Goal: Information Seeking & Learning: Learn about a topic

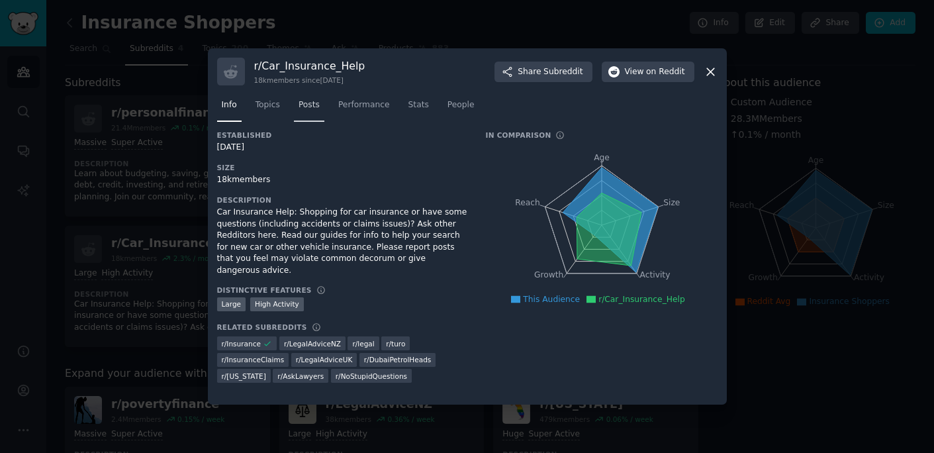
click at [311, 108] on span "Posts" at bounding box center [309, 105] width 21 height 12
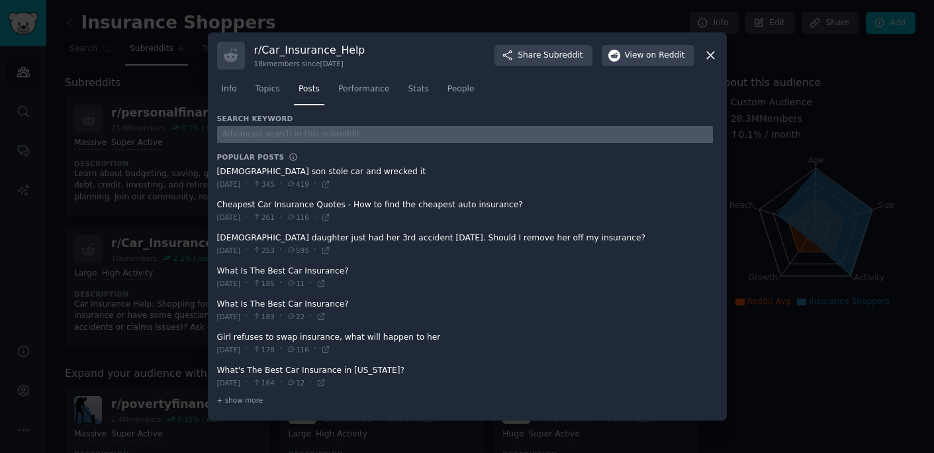
click at [645, 137] on input "text" at bounding box center [465, 135] width 496 height 18
type input "i"
type input "insurance"
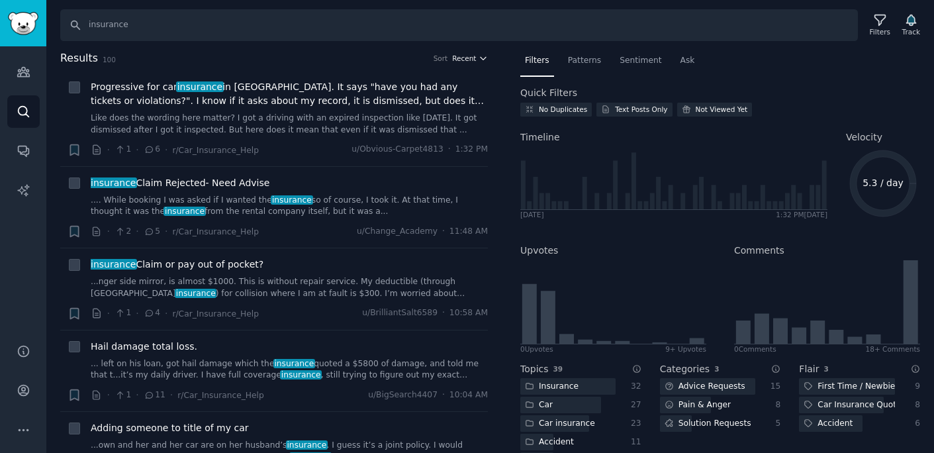
click at [464, 58] on span "Recent" at bounding box center [464, 58] width 24 height 9
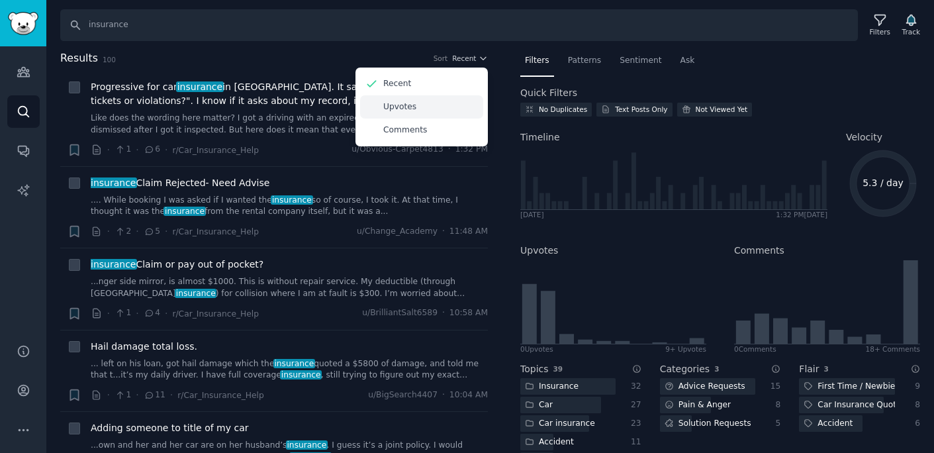
click at [436, 104] on div "Upvotes" at bounding box center [421, 106] width 123 height 23
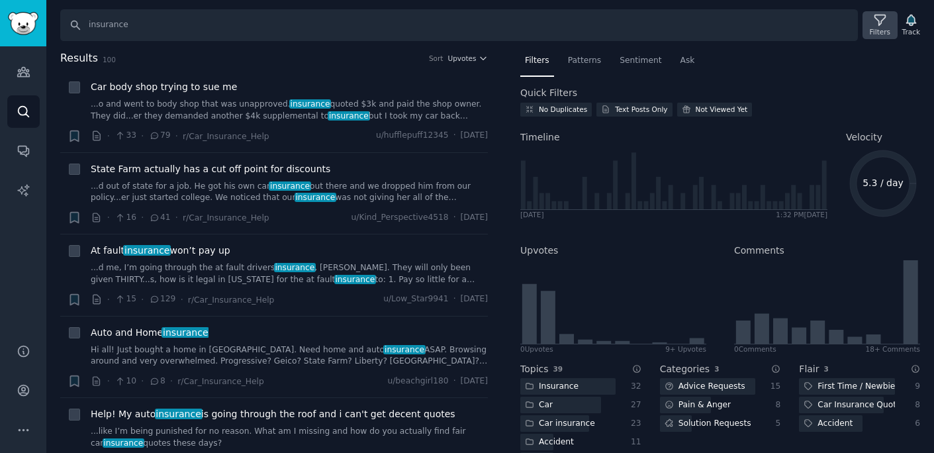
click at [877, 25] on icon at bounding box center [880, 20] width 14 height 14
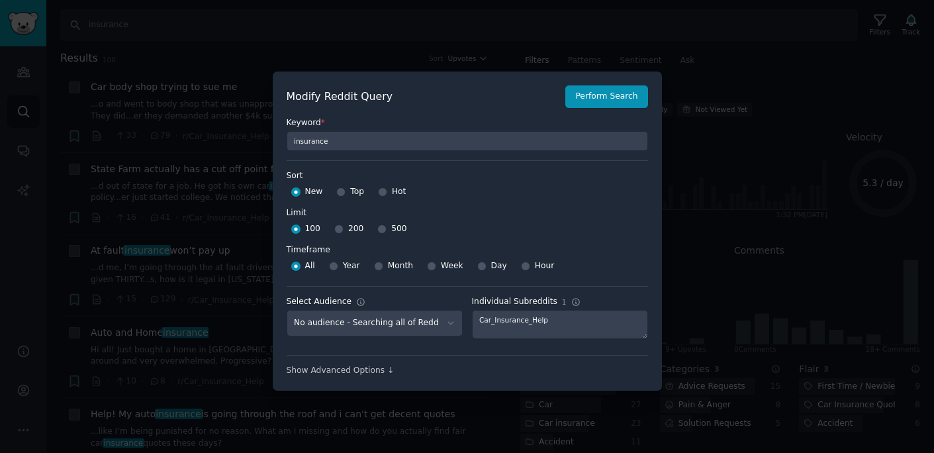
click at [344, 197] on div "Top" at bounding box center [350, 191] width 28 height 21
click at [342, 193] on input "Top" at bounding box center [340, 191] width 9 height 9
radio input "true"
click at [385, 265] on div "Month" at bounding box center [393, 266] width 39 height 21
click at [380, 265] on input "Month" at bounding box center [378, 265] width 9 height 9
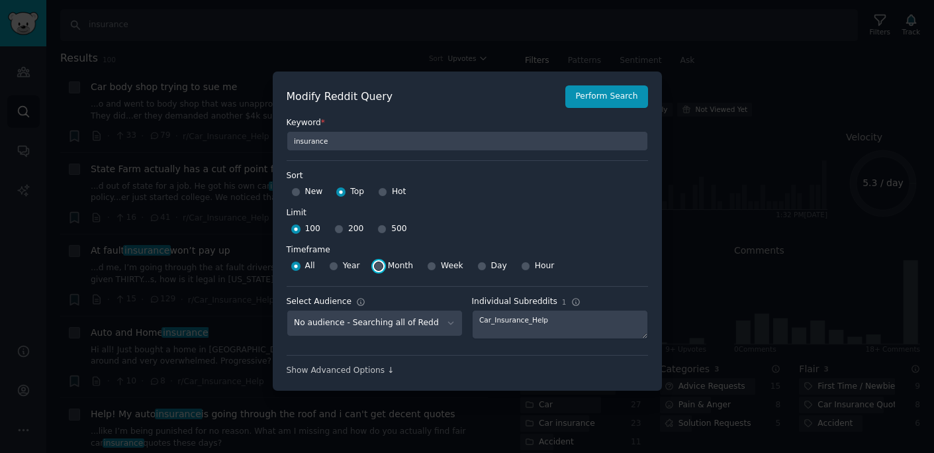
radio input "true"
click at [604, 93] on button "Perform Search" at bounding box center [606, 96] width 82 height 23
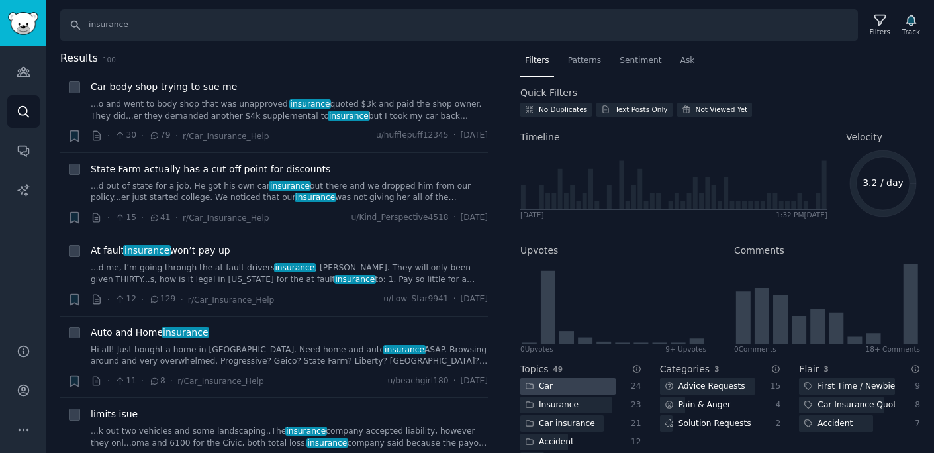
click at [558, 384] on div at bounding box center [567, 386] width 95 height 17
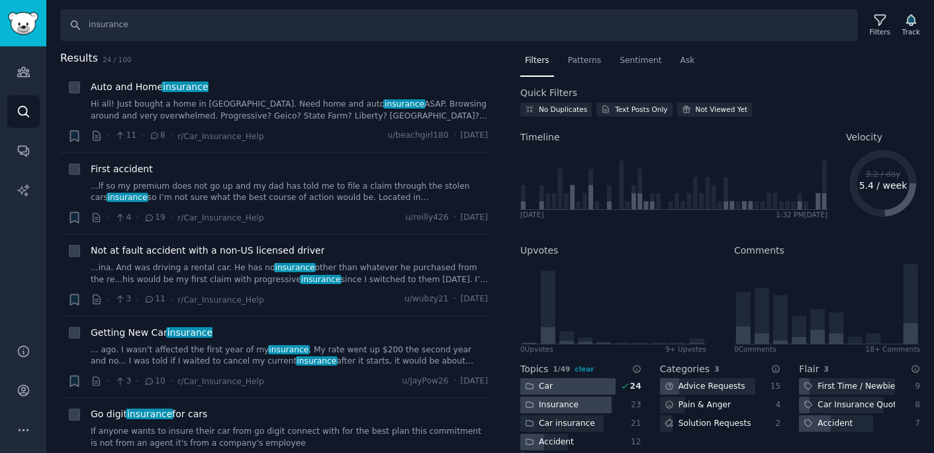
click at [571, 407] on div "Insurance" at bounding box center [551, 405] width 63 height 17
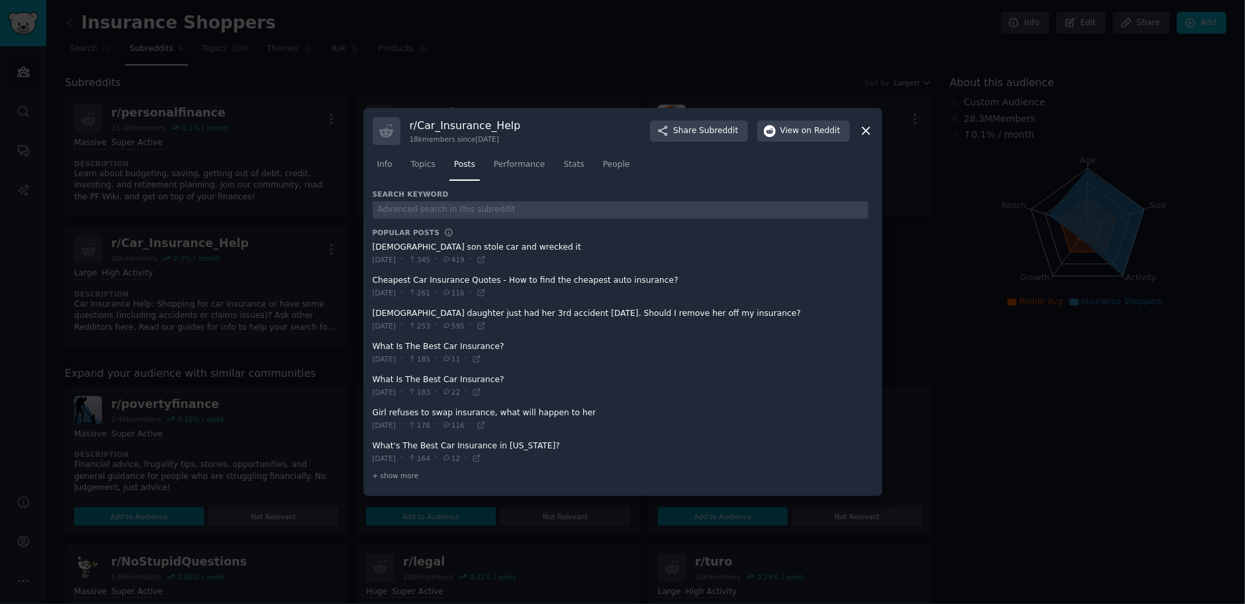
click at [308, 215] on div at bounding box center [622, 302] width 1245 height 604
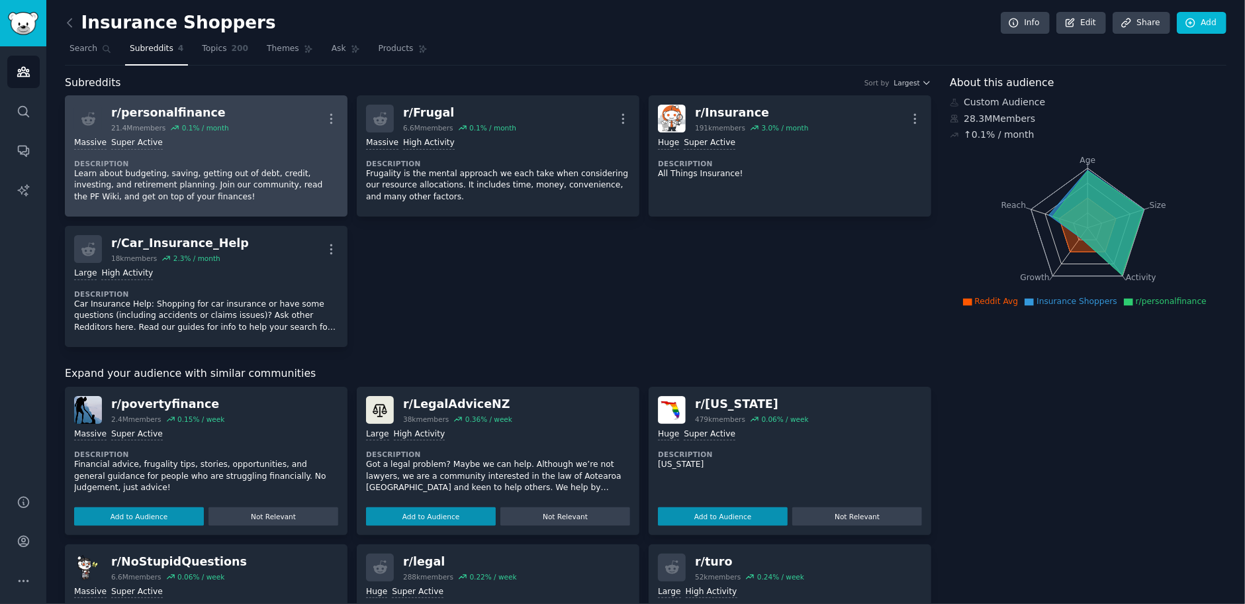
click at [296, 166] on dt "Description" at bounding box center [206, 163] width 264 height 9
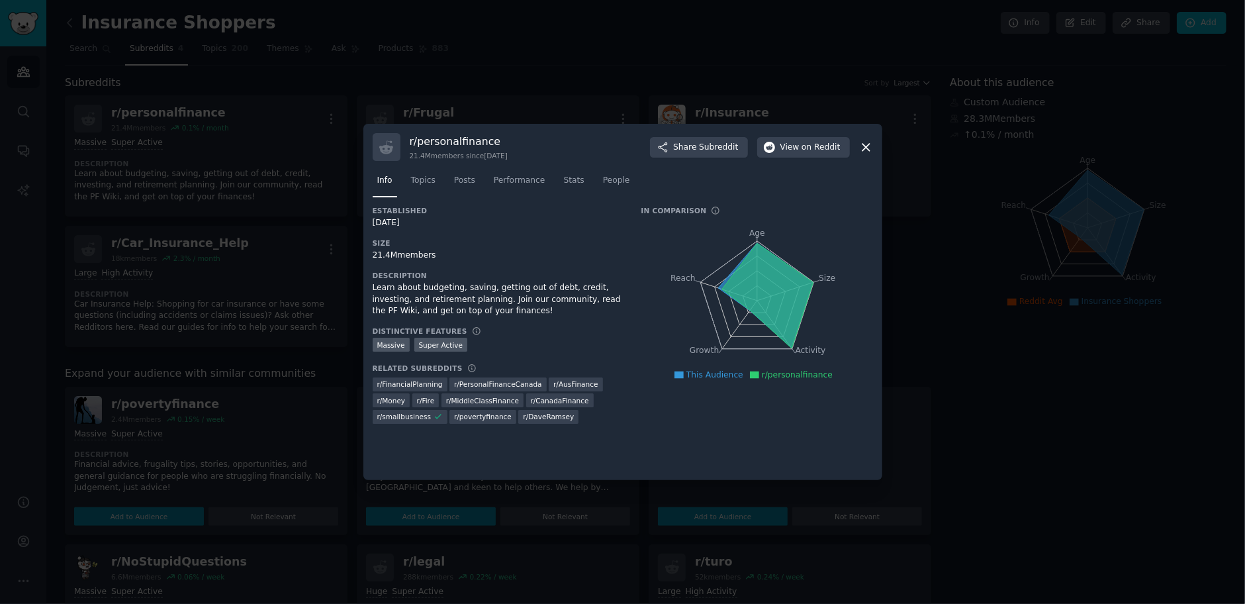
drag, startPoint x: 536, startPoint y: 245, endPoint x: 548, endPoint y: 240, distance: 12.8
click at [538, 245] on h3 "Size" at bounding box center [498, 242] width 250 height 9
click at [450, 177] on link "Posts" at bounding box center [465, 183] width 30 height 27
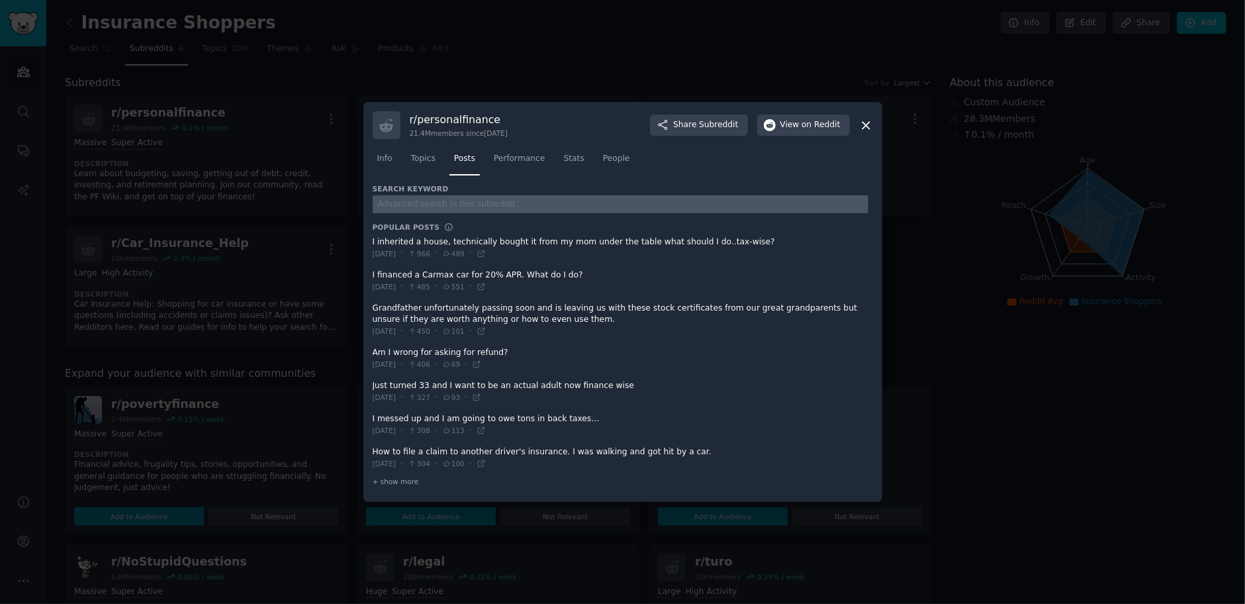
click at [546, 207] on input "text" at bounding box center [621, 204] width 496 height 18
type input "insurance"
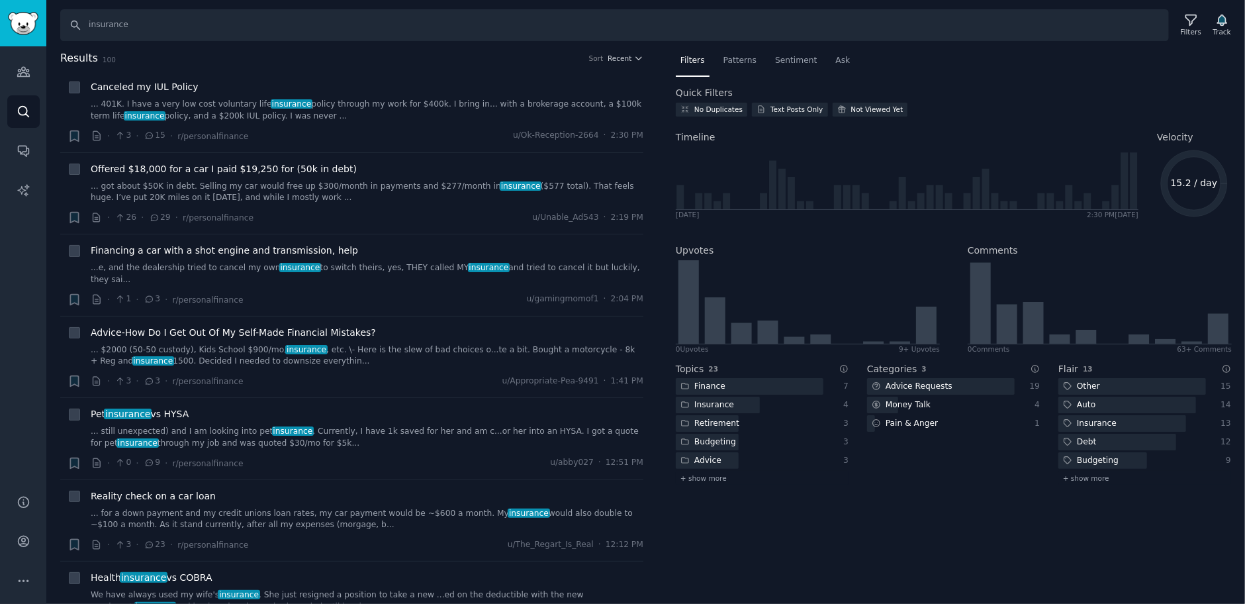
click at [933, 38] on div "Search insurance Filters Track" at bounding box center [650, 25] width 1180 height 32
click at [933, 27] on div "Filters" at bounding box center [1191, 31] width 21 height 9
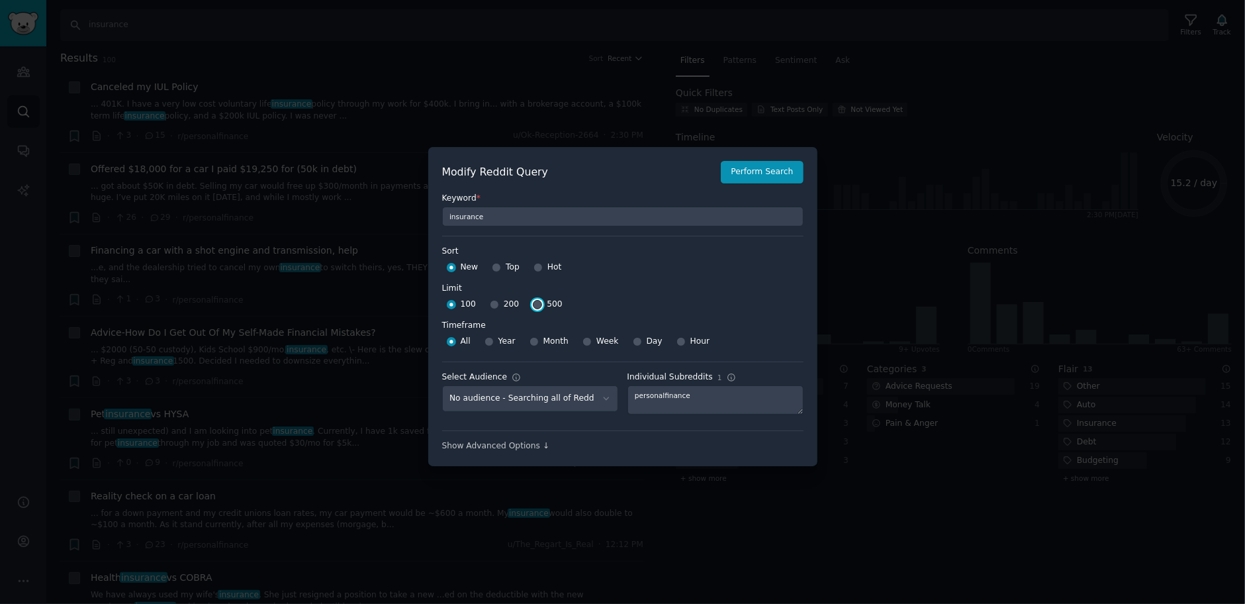
click at [534, 307] on input "500" at bounding box center [537, 304] width 9 height 9
radio input "true"
click at [538, 268] on input "Hot" at bounding box center [538, 267] width 9 height 9
radio input "true"
click at [556, 342] on span "Month" at bounding box center [556, 342] width 25 height 12
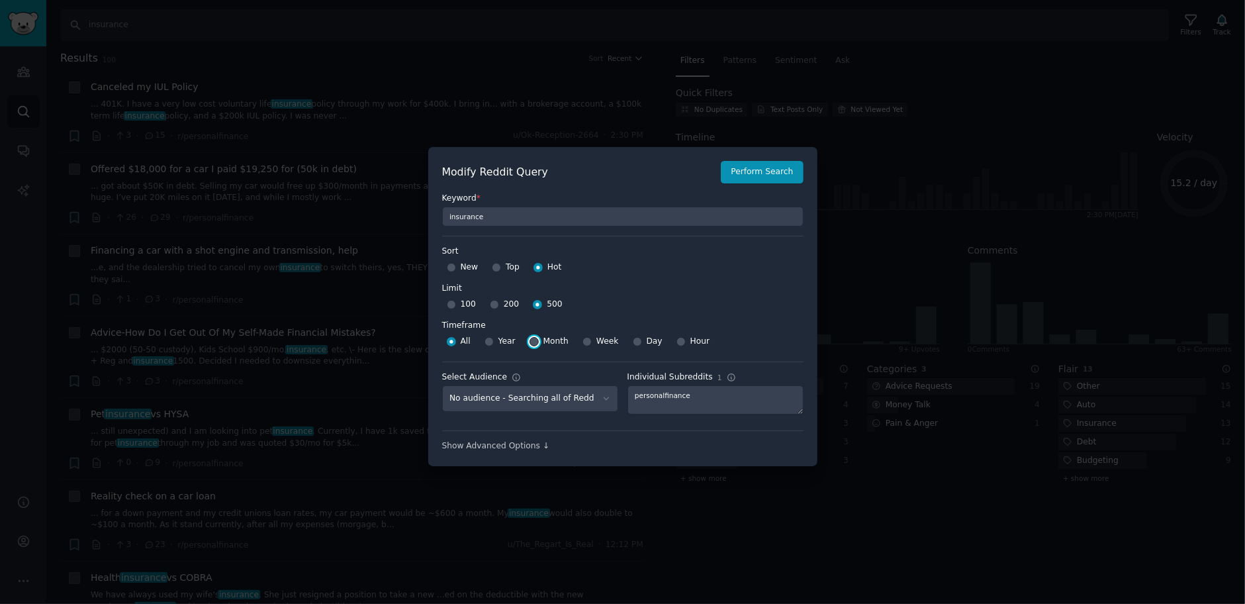
click at [539, 342] on input "Month" at bounding box center [534, 341] width 9 height 9
radio input "true"
click at [761, 167] on button "Perform Search" at bounding box center [762, 172] width 82 height 23
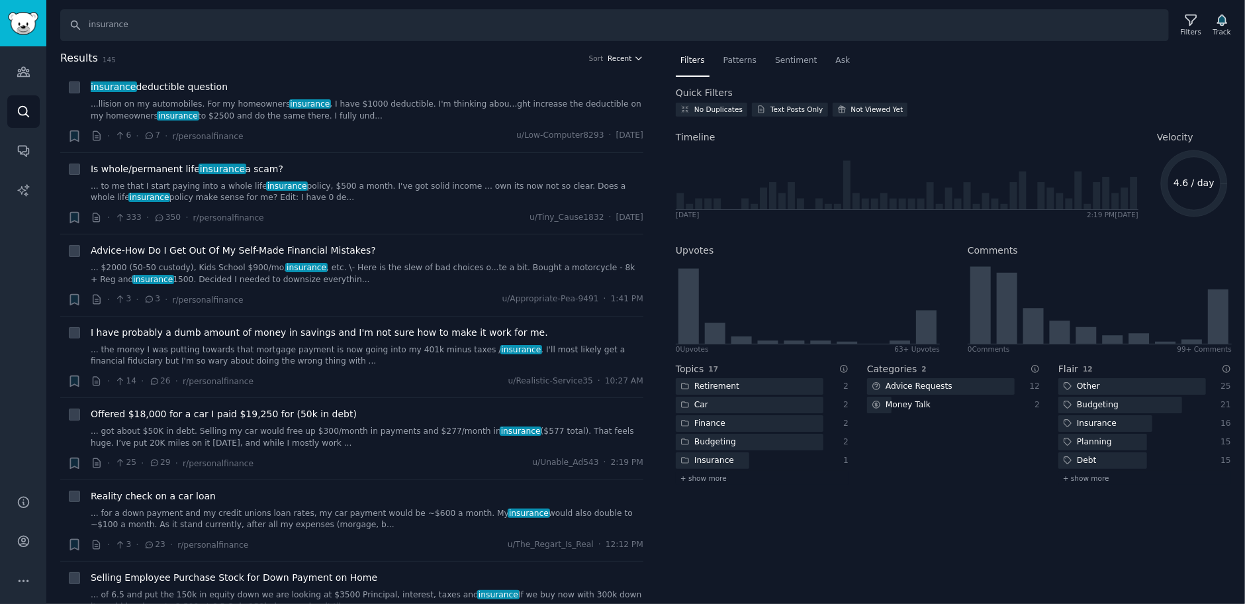
click at [638, 60] on icon "button" at bounding box center [638, 58] width 9 height 9
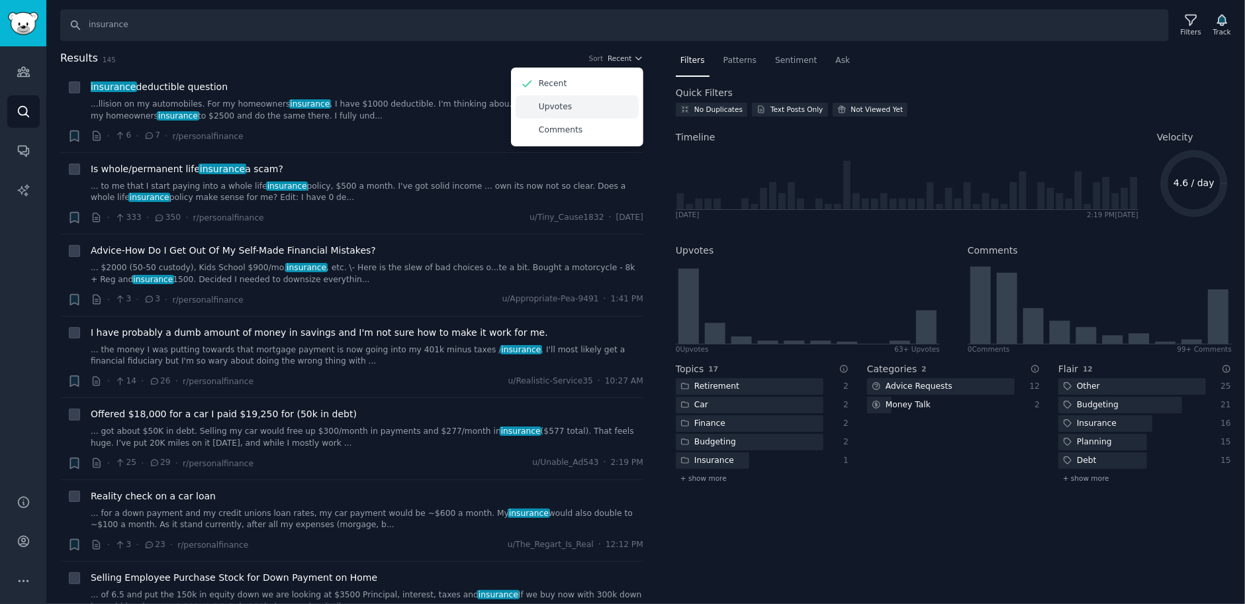
click at [604, 105] on div "Upvotes" at bounding box center [577, 106] width 123 height 23
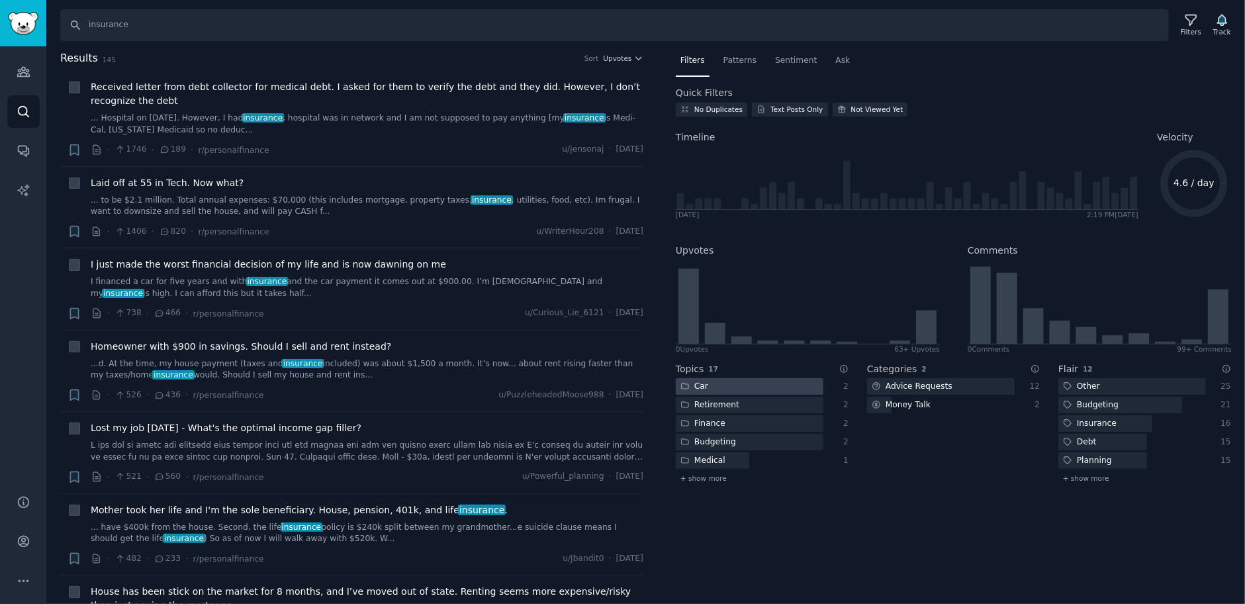
click at [750, 389] on div at bounding box center [750, 386] width 148 height 17
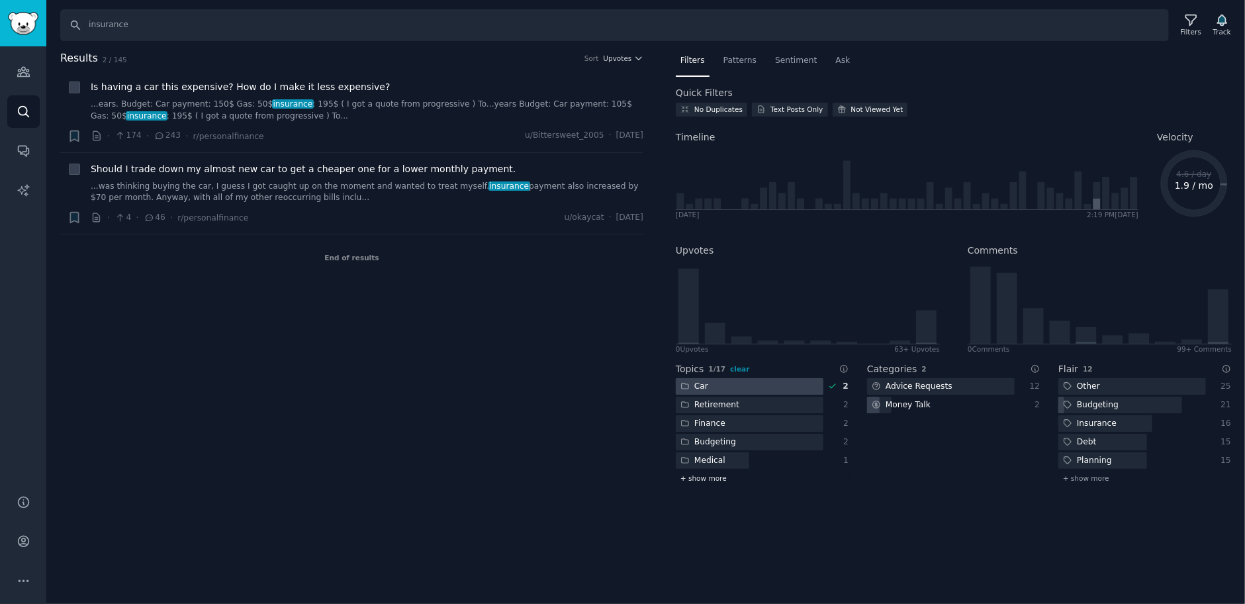
click at [701, 452] on span "+ show more" at bounding box center [704, 477] width 46 height 9
click at [768, 452] on div "Insurance" at bounding box center [750, 553] width 148 height 17
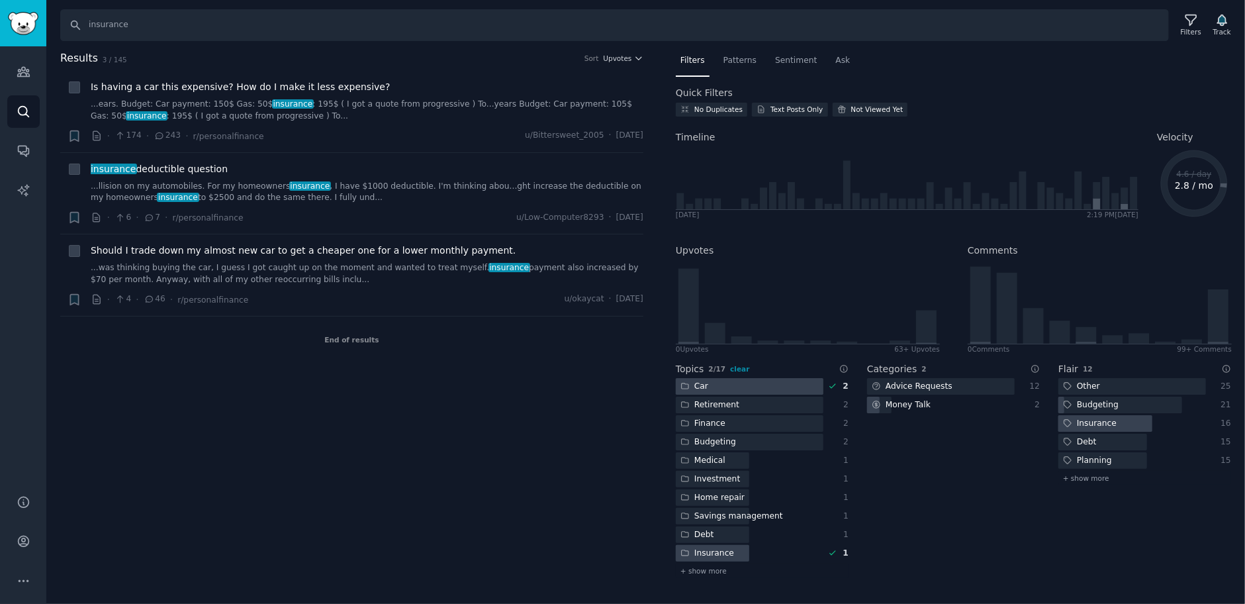
click at [933, 426] on div at bounding box center [1106, 423] width 94 height 17
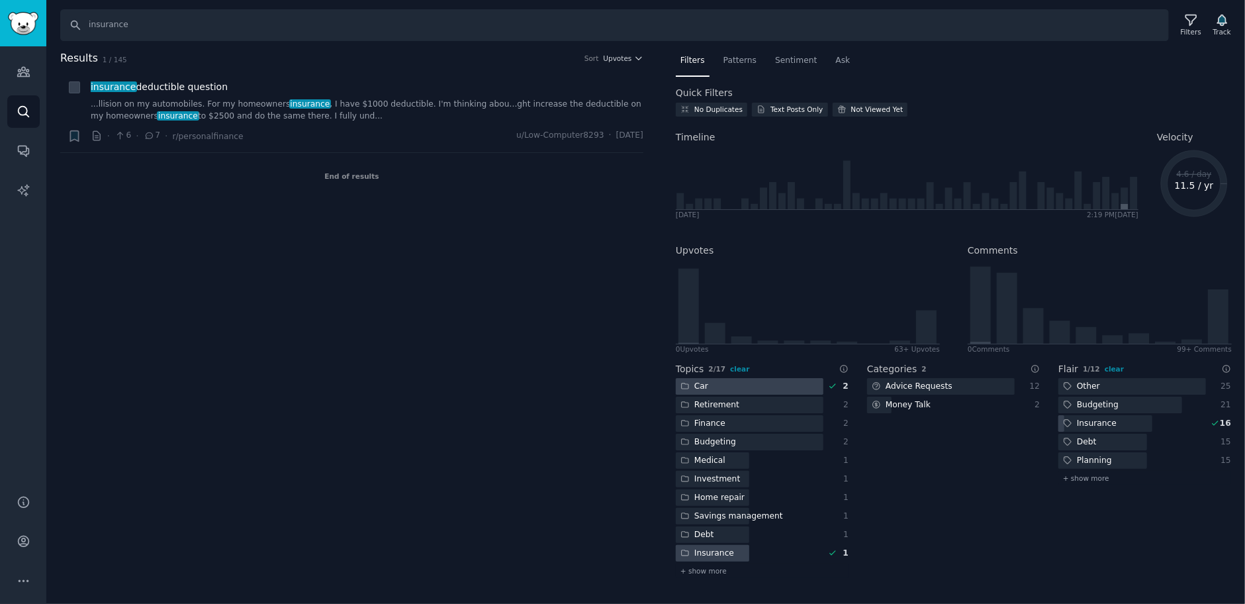
click at [724, 390] on div at bounding box center [750, 386] width 148 height 17
click at [757, 452] on div "Insurance" at bounding box center [750, 553] width 148 height 17
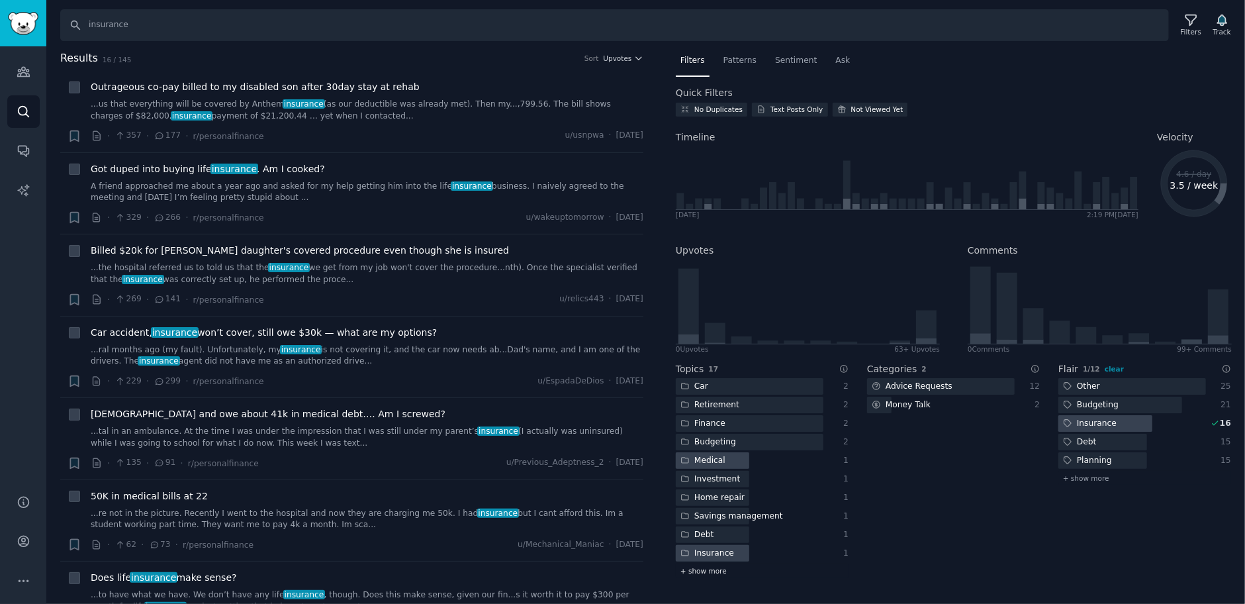
click at [708, 452] on span "+ show more" at bounding box center [704, 570] width 46 height 9
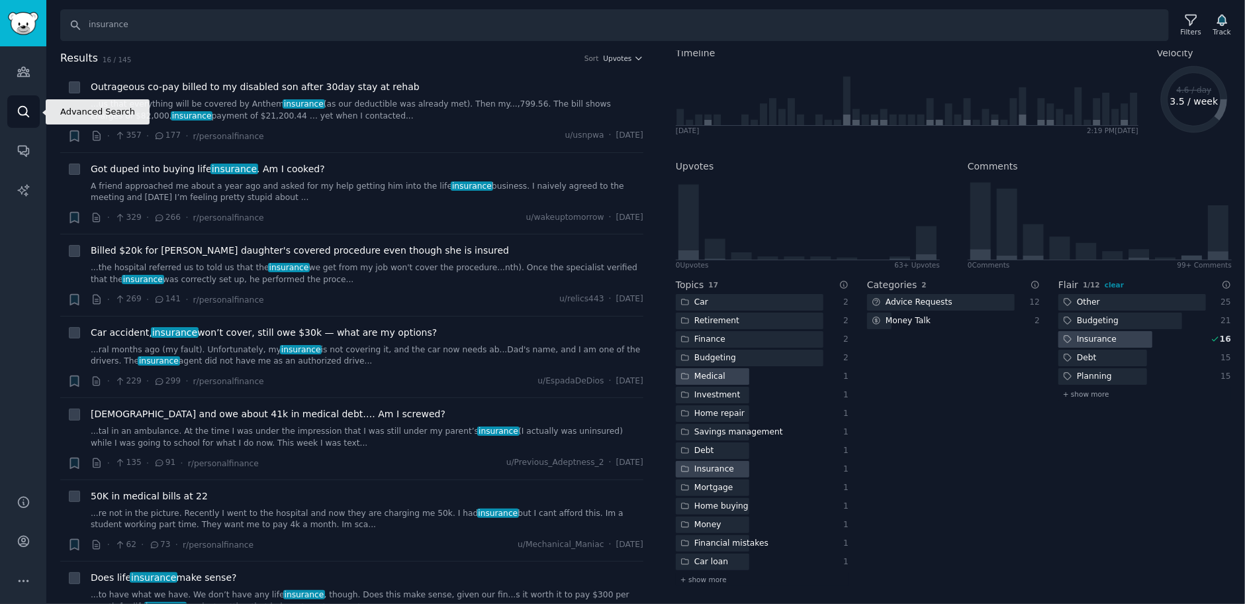
click at [27, 109] on icon "Sidebar" at bounding box center [24, 112] width 14 height 14
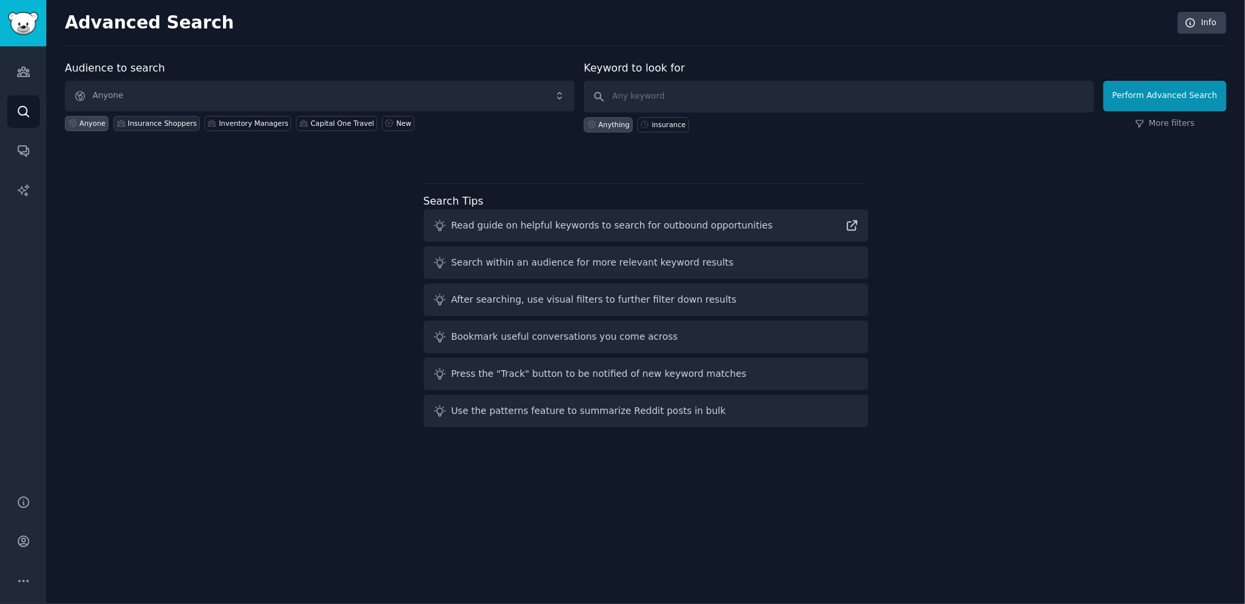
click at [135, 126] on div "Insurance Shoppers" at bounding box center [162, 123] width 69 height 9
click at [26, 71] on icon "Sidebar" at bounding box center [23, 72] width 12 height 9
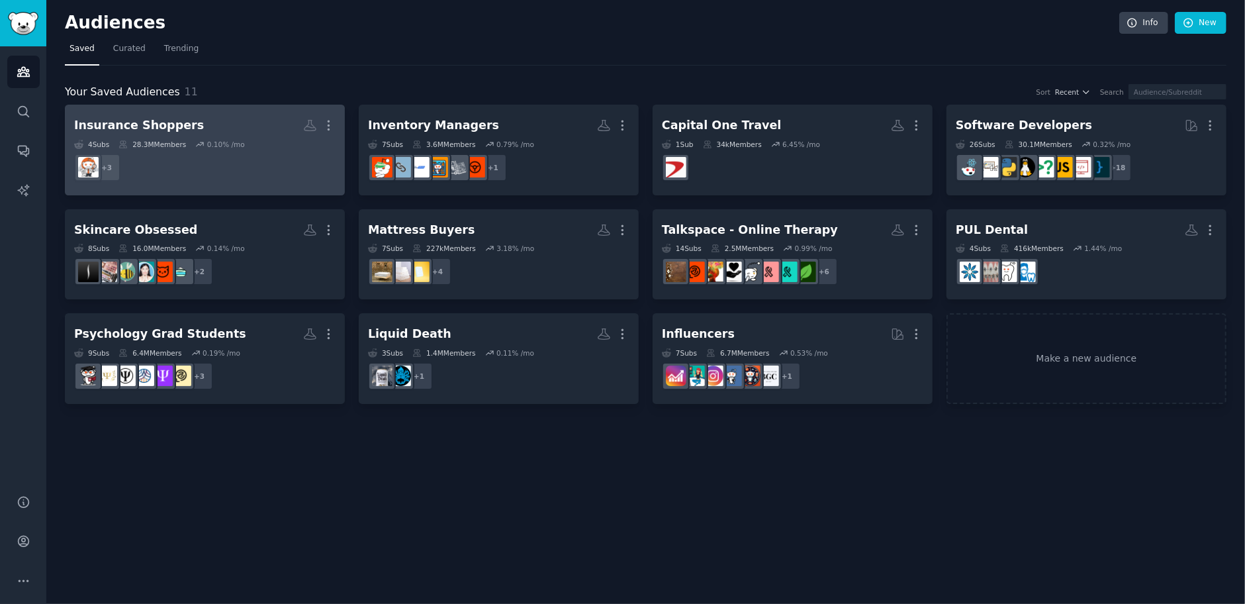
click at [228, 157] on dd "+ 3" at bounding box center [204, 167] width 261 height 37
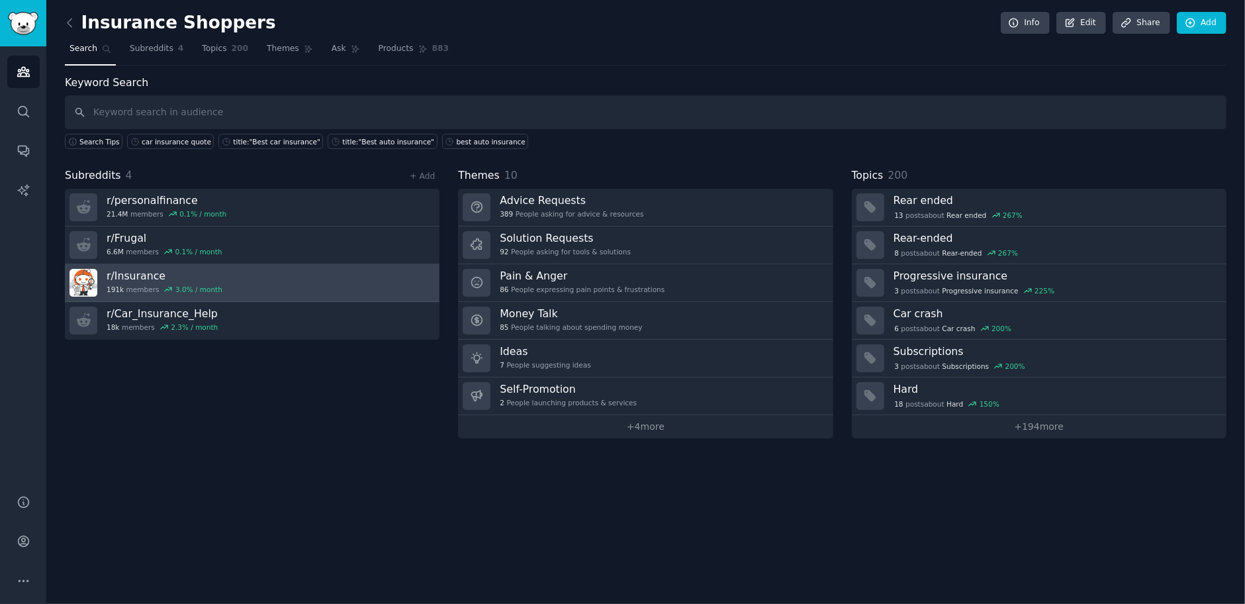
click at [293, 271] on link "r/ Insurance 191k members 3.0 % / month" at bounding box center [252, 283] width 375 height 38
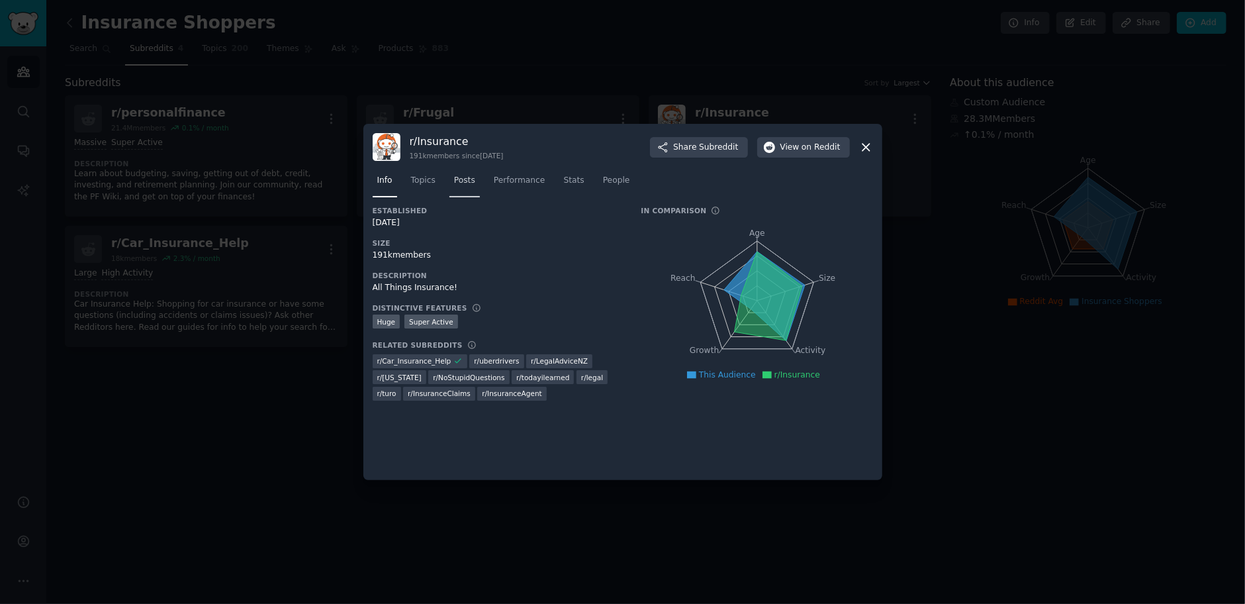
click at [473, 178] on span "Posts" at bounding box center [464, 181] width 21 height 12
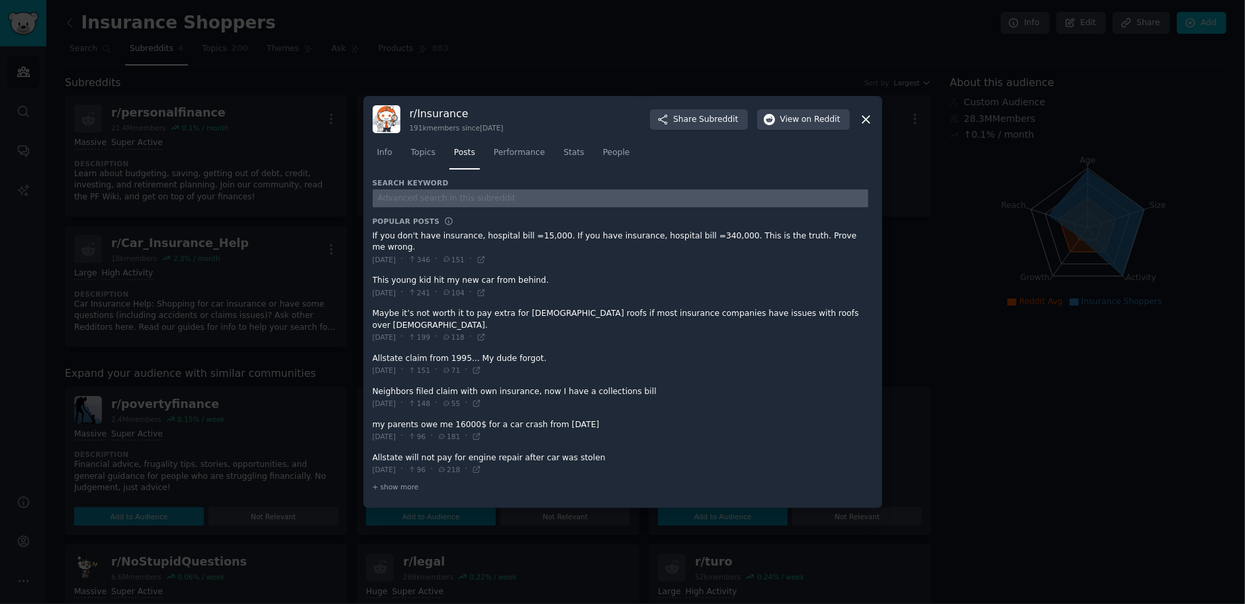
click at [452, 200] on input "text" at bounding box center [621, 198] width 496 height 18
type input "insurance"
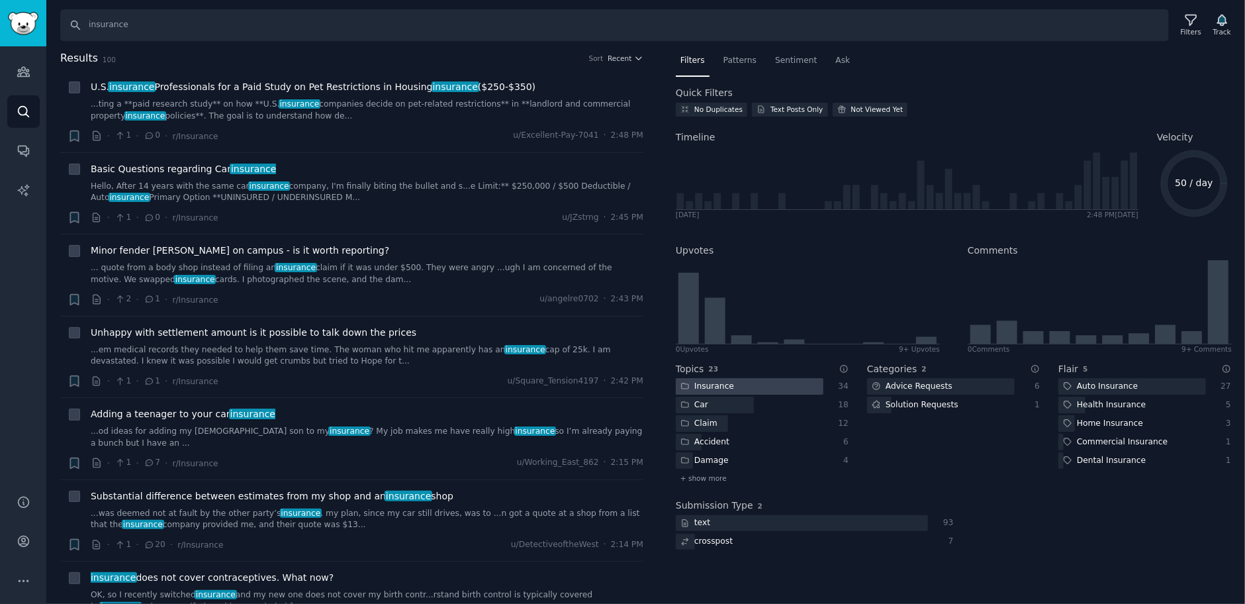
click at [724, 385] on div "Insurance" at bounding box center [707, 386] width 63 height 17
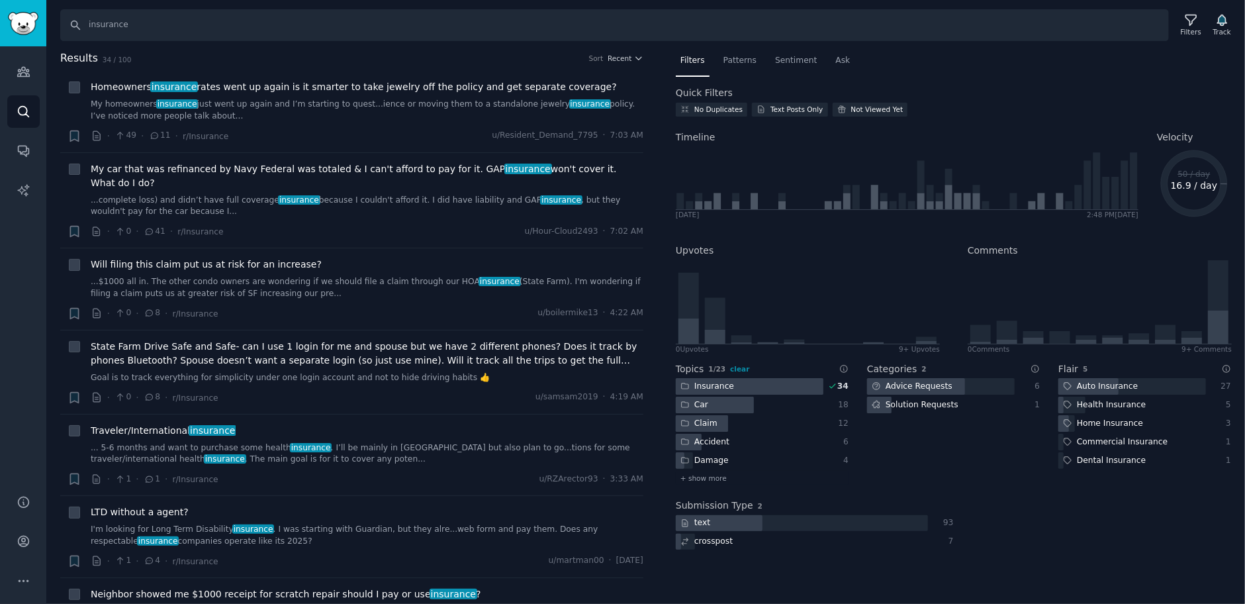
click at [721, 401] on div at bounding box center [715, 405] width 78 height 17
click at [733, 422] on div "Claim" at bounding box center [750, 423] width 148 height 17
click at [743, 439] on div "Accident" at bounding box center [750, 442] width 148 height 17
click at [933, 21] on icon at bounding box center [1191, 20] width 14 height 14
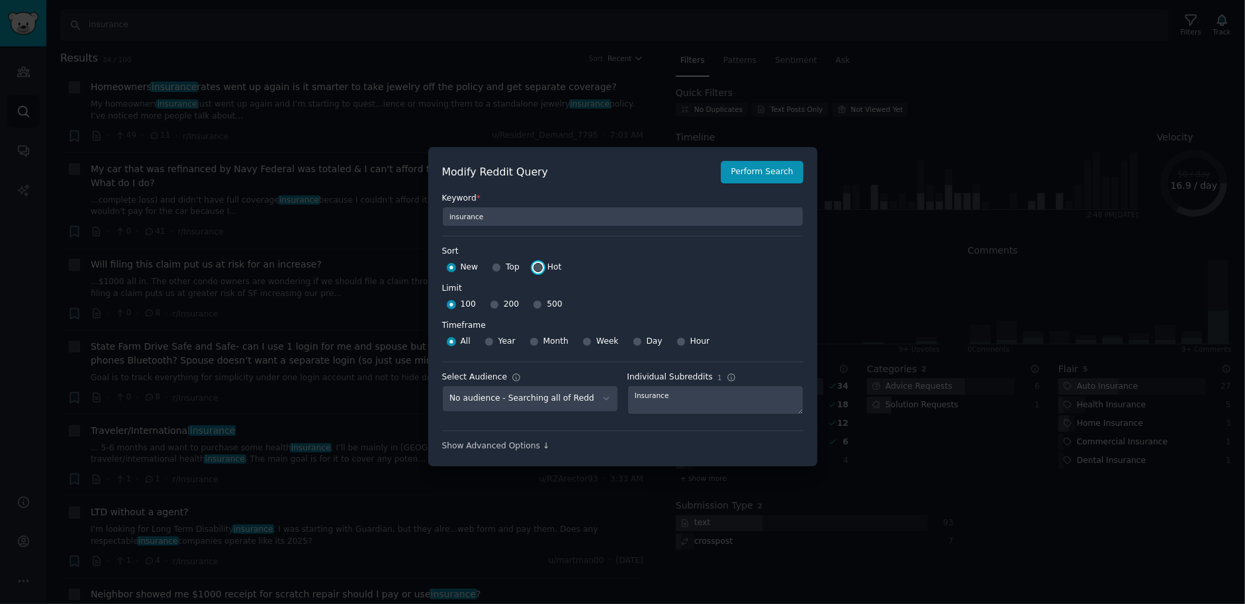
click at [538, 269] on input "Hot" at bounding box center [538, 267] width 9 height 9
radio input "true"
click at [536, 306] on input "500" at bounding box center [537, 304] width 9 height 9
radio input "true"
click at [540, 340] on div "Month" at bounding box center [549, 341] width 39 height 21
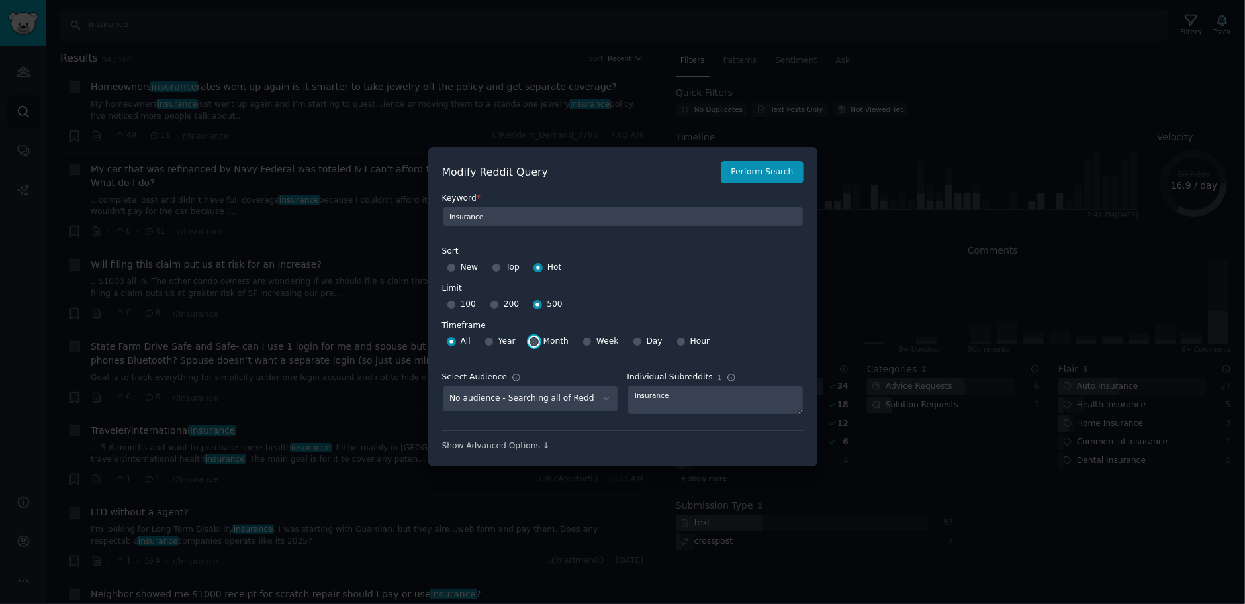
click at [535, 343] on input "Month" at bounding box center [534, 341] width 9 height 9
radio input "true"
click at [750, 168] on button "Perform Search" at bounding box center [762, 172] width 82 height 23
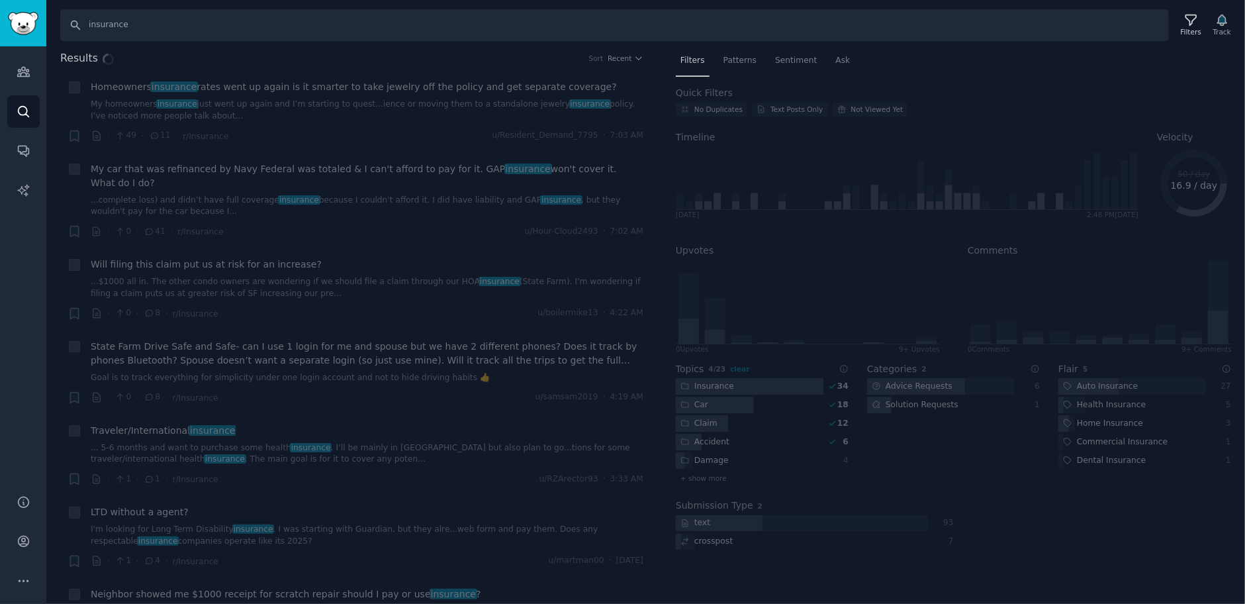
click at [627, 58] on div "Results Sort Recent + Homeowners insurance rates went up again is it smarter to…" at bounding box center [645, 327] width 1199 height 554
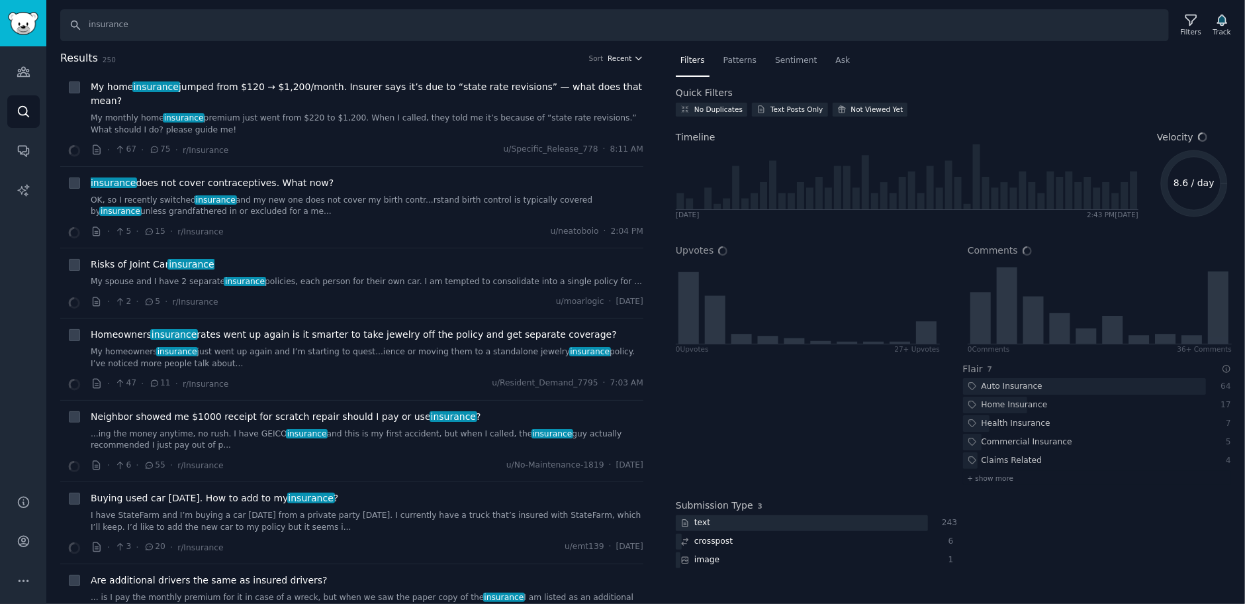
click at [626, 56] on span "Recent" at bounding box center [620, 58] width 24 height 9
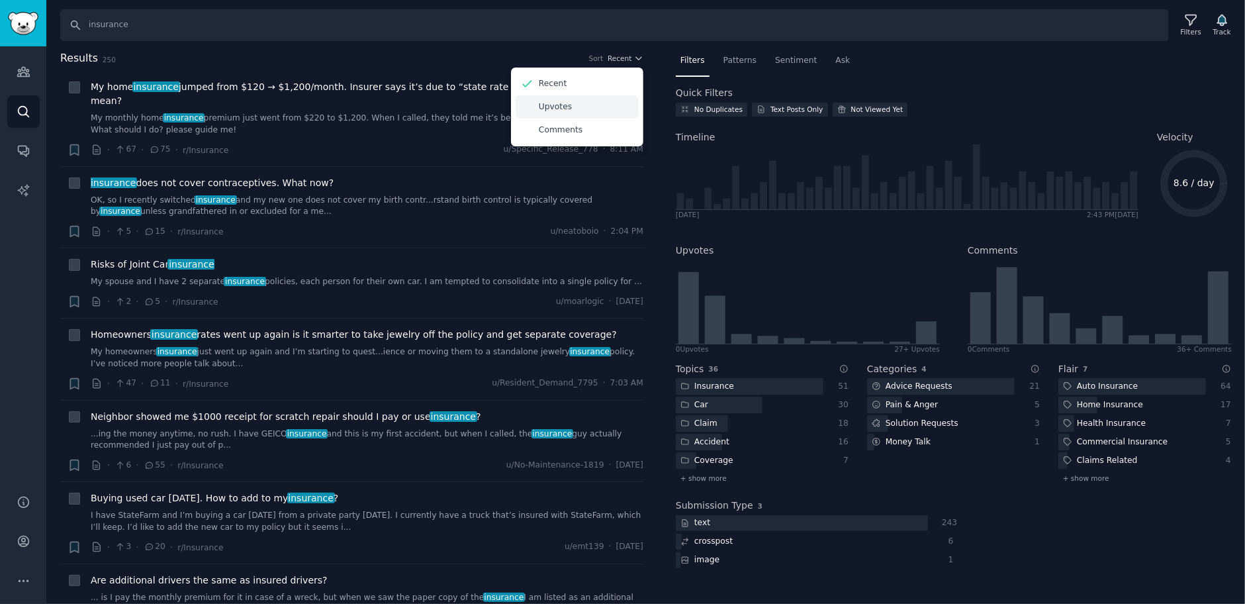
click at [571, 112] on div "Upvotes" at bounding box center [577, 106] width 123 height 23
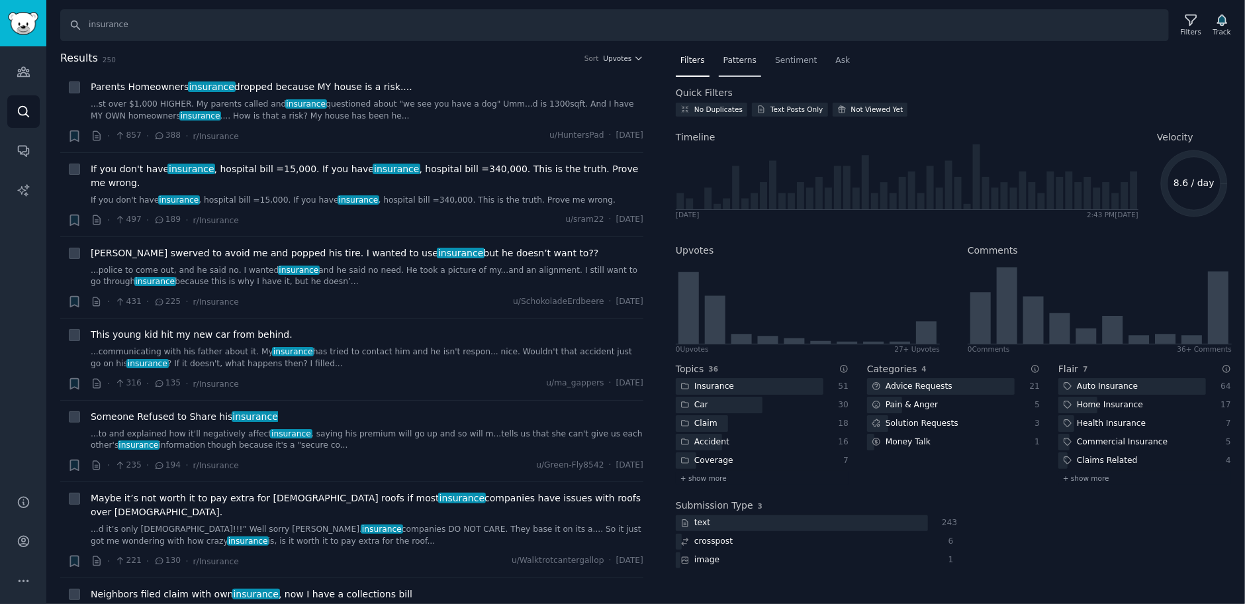
click at [745, 62] on span "Patterns" at bounding box center [740, 61] width 33 height 12
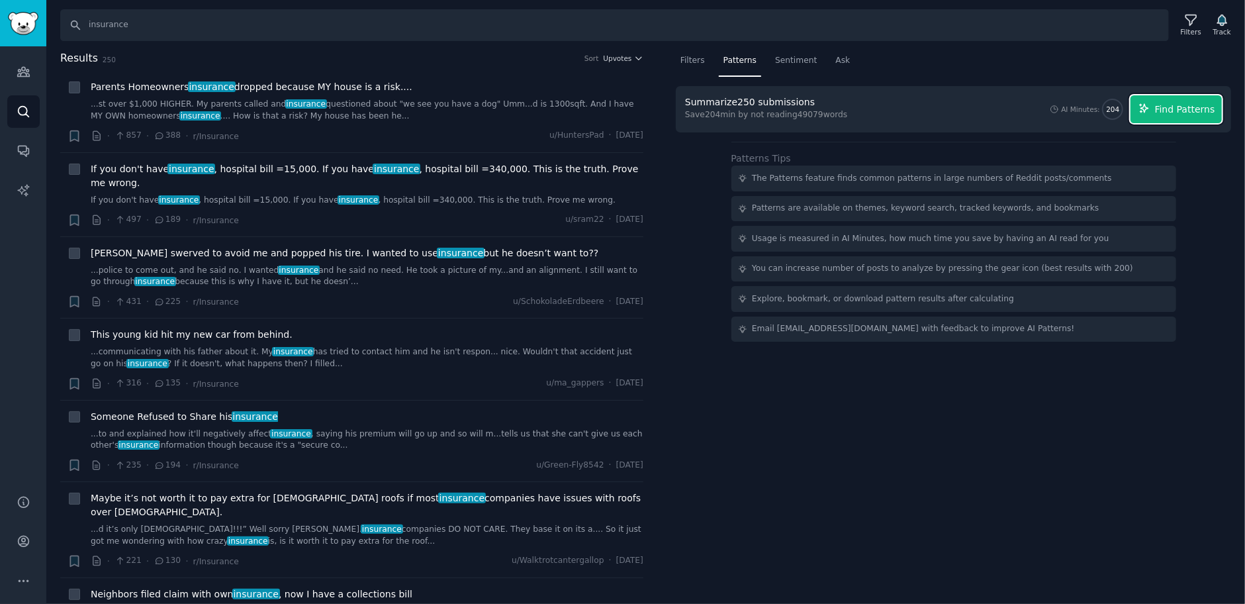
click at [933, 113] on icon "button" at bounding box center [1145, 109] width 12 height 12
